Goal: Task Accomplishment & Management: Use online tool/utility

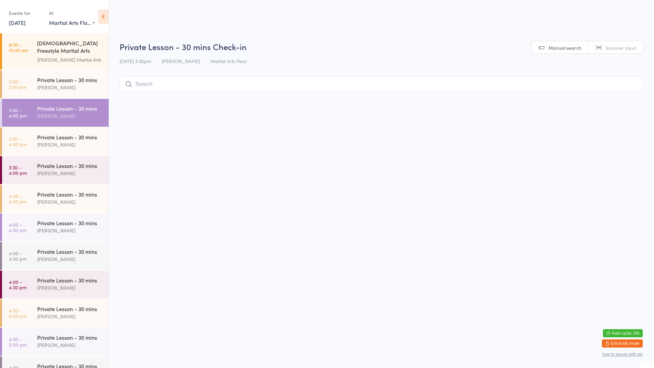
select select "0"
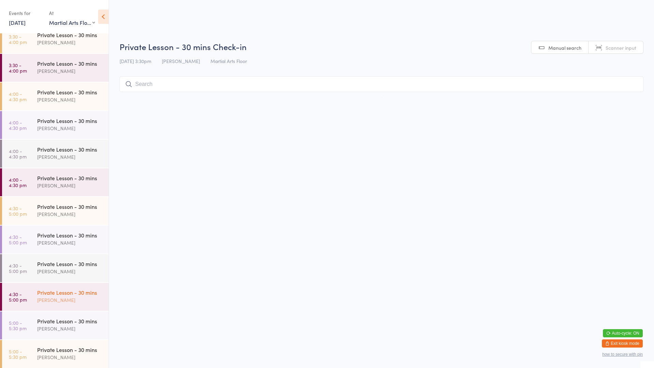
scroll to position [136, 0]
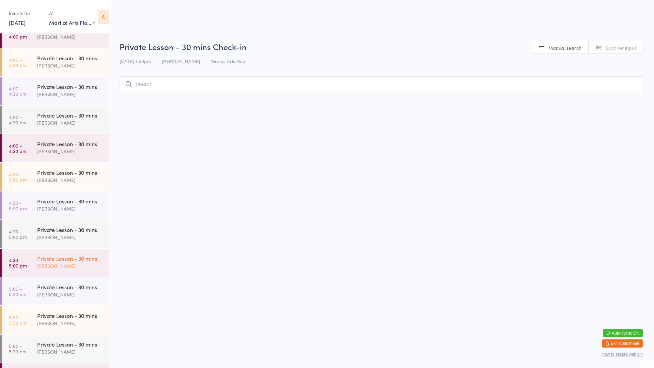
click at [45, 262] on div "[PERSON_NAME]" at bounding box center [70, 266] width 66 height 8
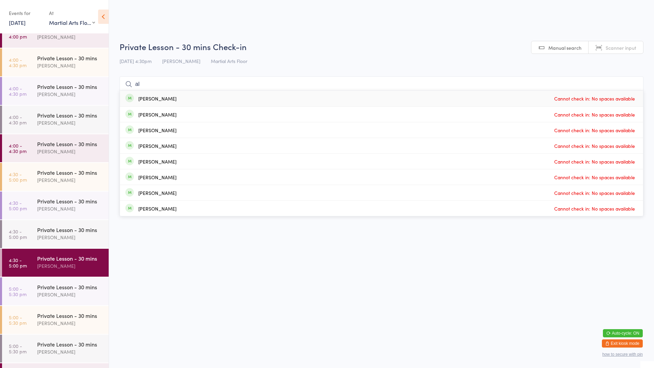
type input "a"
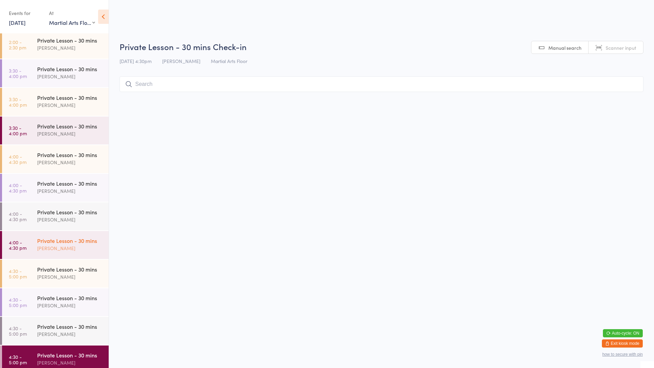
scroll to position [34, 0]
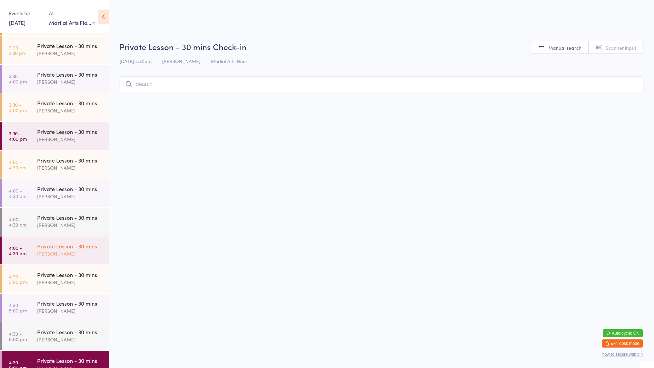
click at [53, 242] on div "Private Lesson - 30 mins" at bounding box center [70, 245] width 66 height 7
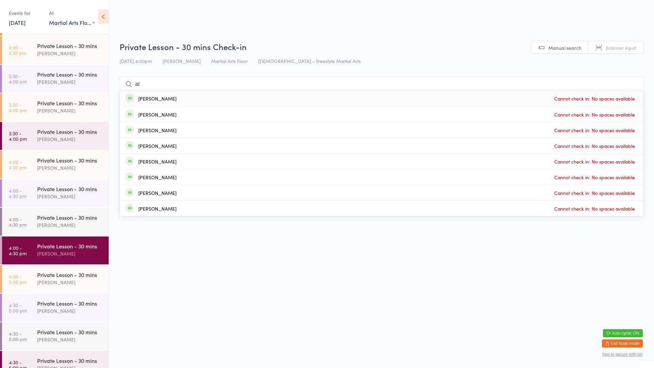
type input "a"
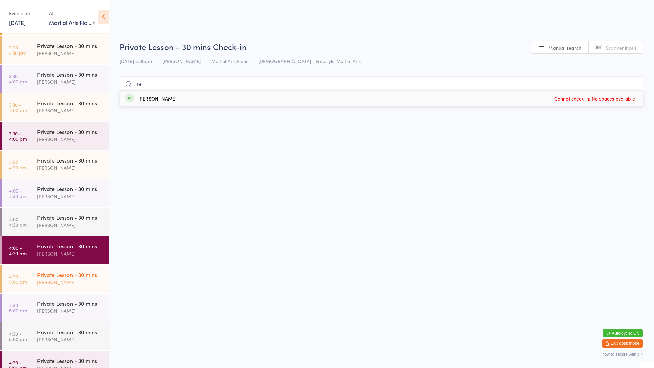
type input "n"
click at [63, 138] on div "[PERSON_NAME]" at bounding box center [70, 139] width 66 height 8
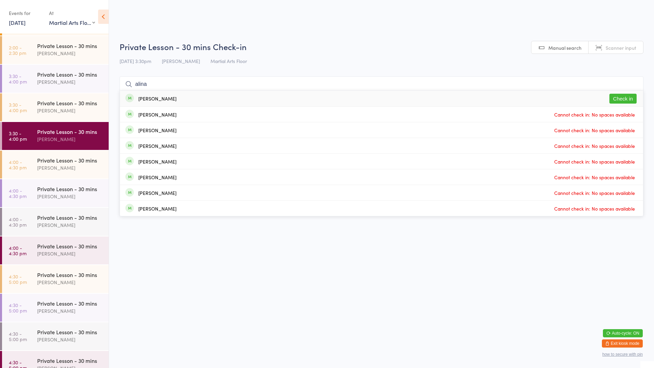
type input "alina"
click at [634, 97] on button "Check in" at bounding box center [622, 99] width 27 height 10
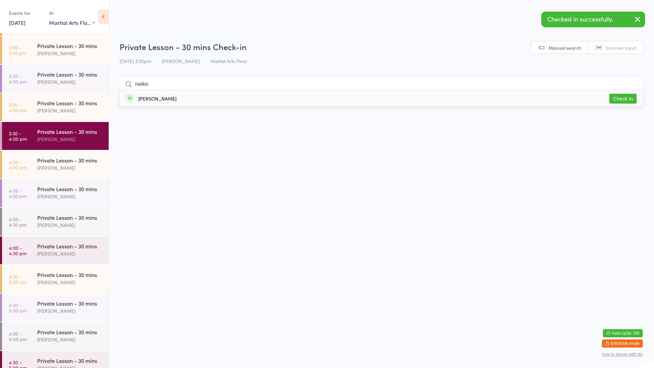
type input "neiko"
click at [622, 97] on button "Check in" at bounding box center [622, 99] width 27 height 10
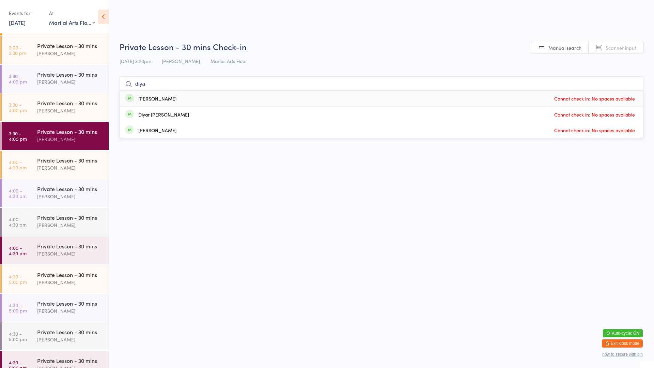
type input "diya"
click at [282, 98] on div "Diyako Moein Cannot check in: No spaces available" at bounding box center [381, 99] width 523 height 16
